Goal: Find specific page/section: Find specific page/section

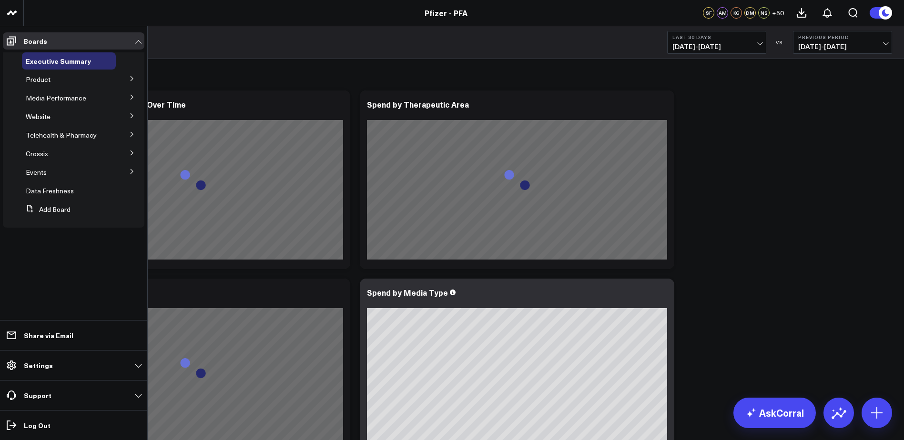
click at [127, 77] on button at bounding box center [132, 78] width 25 height 14
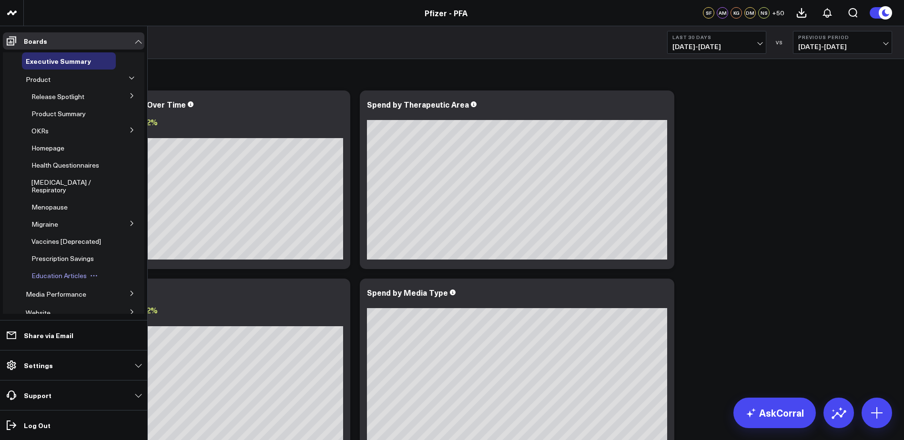
click at [56, 280] on span "Education Articles" at bounding box center [58, 275] width 55 height 9
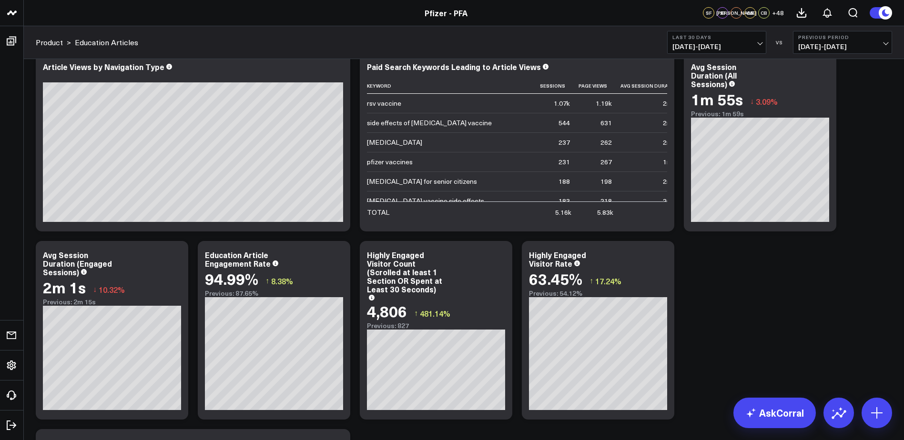
scroll to position [385, 0]
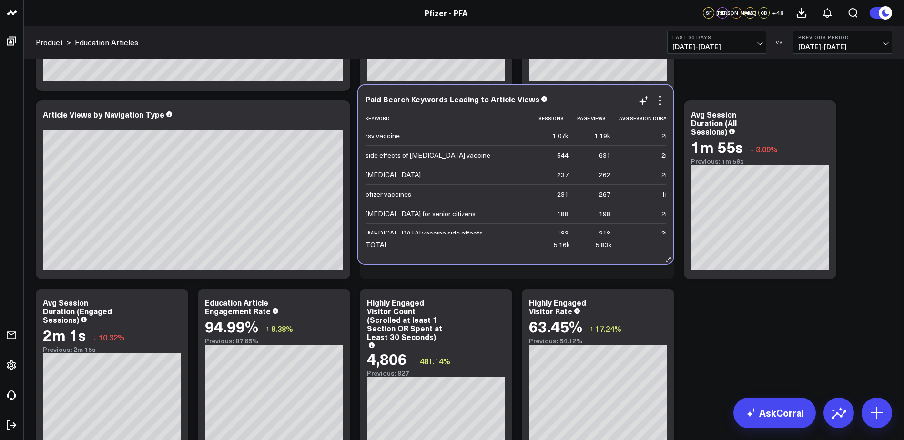
drag, startPoint x: 603, startPoint y: 114, endPoint x: 602, endPoint y: 101, distance: 13.9
click at [602, 100] on div "Paid Search Keywords Leading to Article Views" at bounding box center [516, 99] width 300 height 9
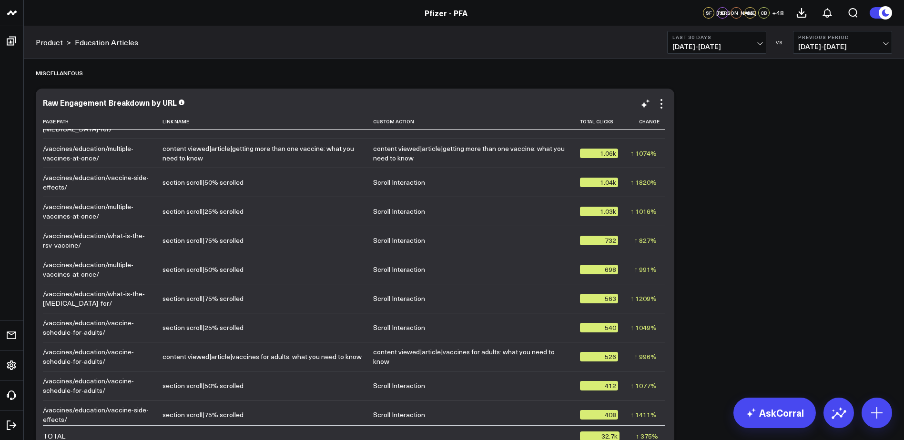
scroll to position [238, 0]
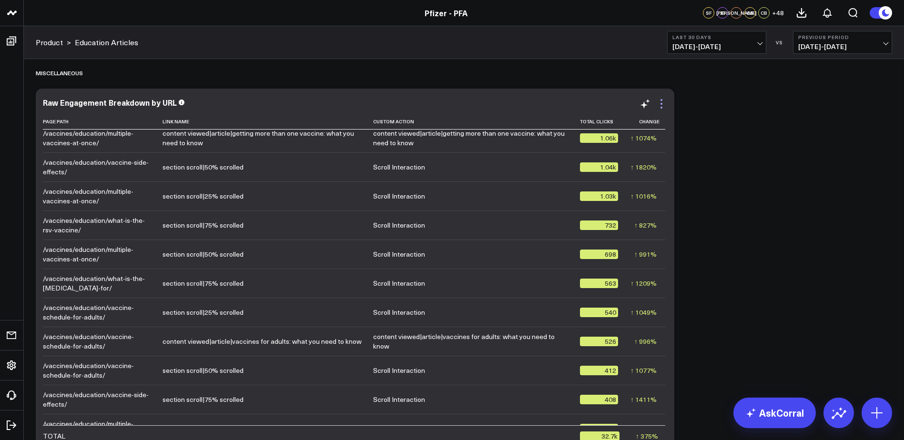
click at [663, 104] on icon at bounding box center [662, 104] width 2 height 2
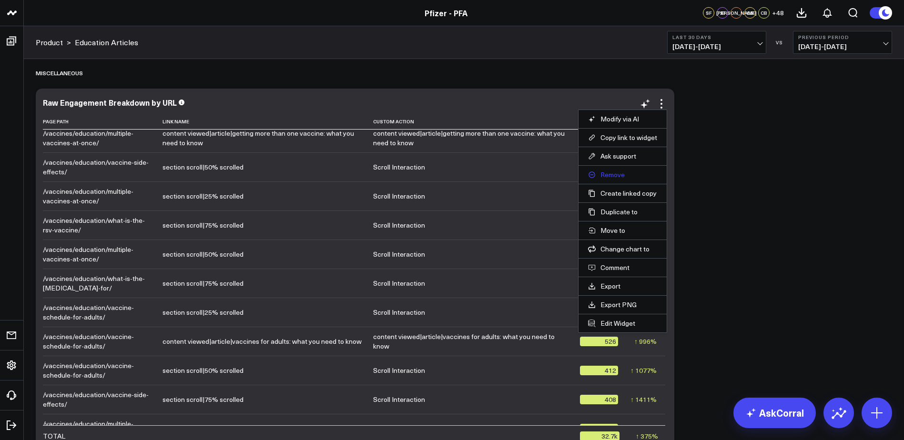
click at [611, 173] on button "Remove" at bounding box center [622, 175] width 69 height 9
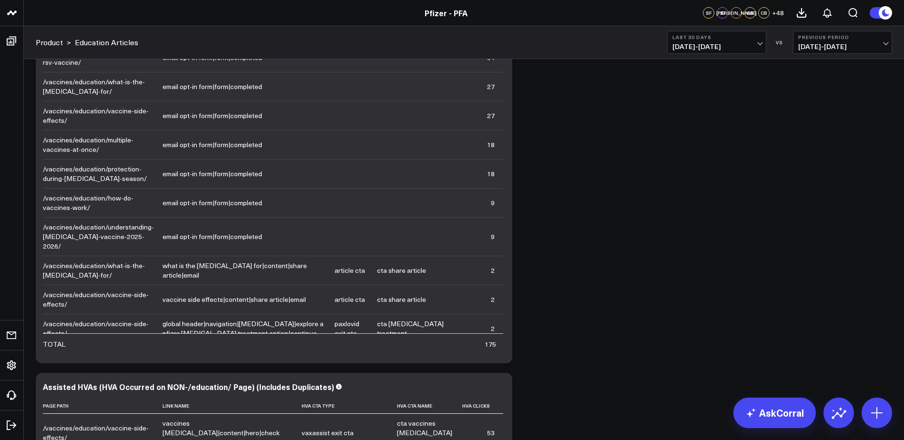
scroll to position [1409, 0]
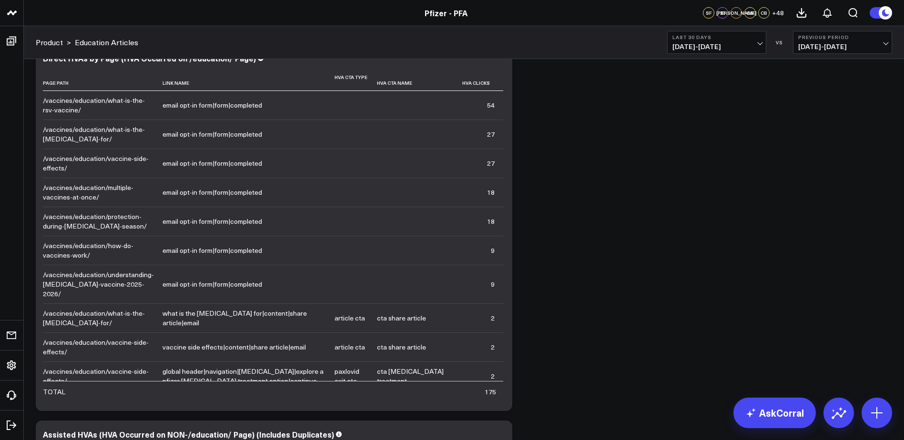
click at [749, 245] on div "Modify via AI Copy link to widget Ask support Remove Create linked copy Executi…" at bounding box center [464, 39] width 866 height 2689
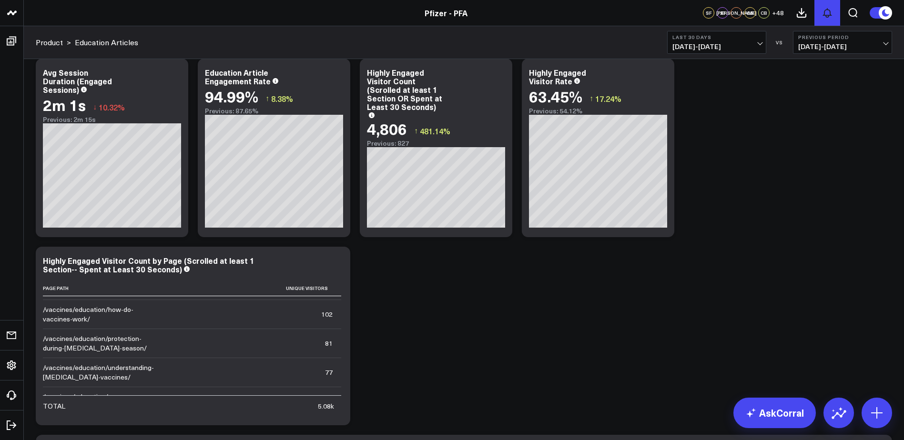
scroll to position [837, 0]
